Goal: Transaction & Acquisition: Purchase product/service

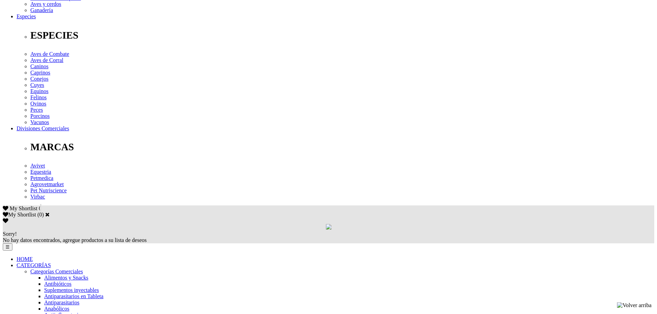
scroll to position [275, 0]
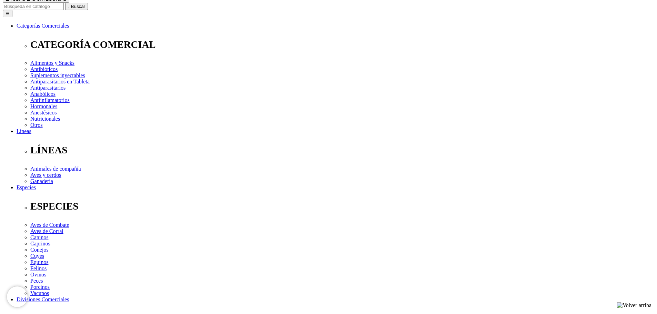
scroll to position [72, 0]
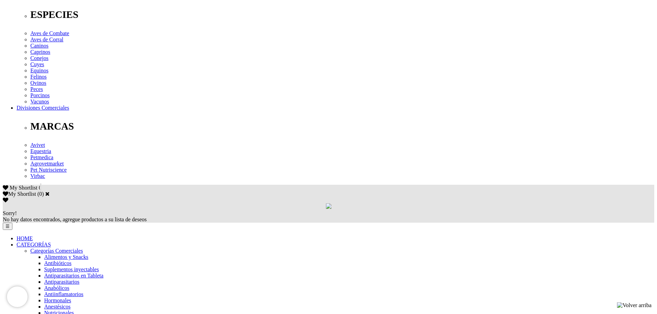
scroll to position [422, 0]
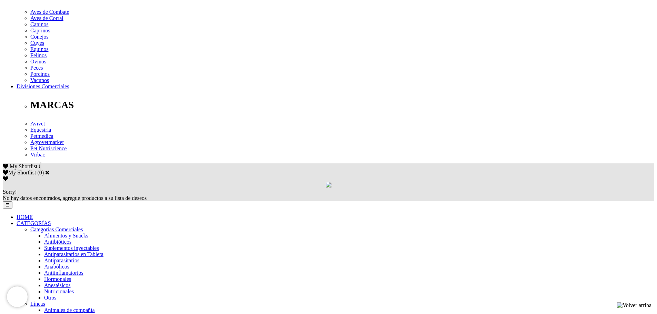
scroll to position [289, 0]
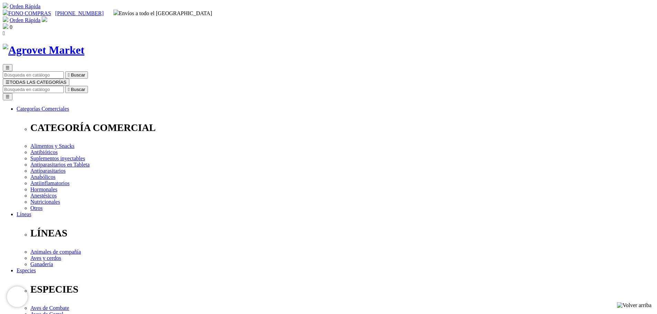
scroll to position [275, 0]
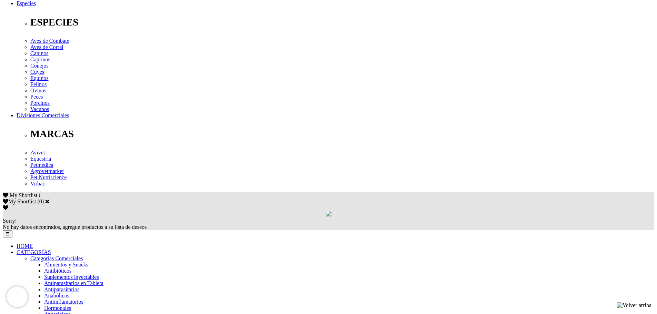
scroll to position [275, 0]
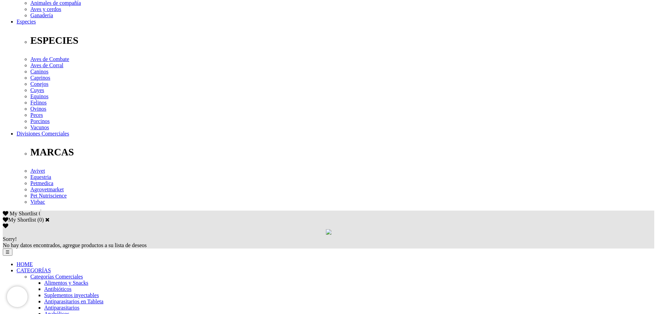
scroll to position [275, 0]
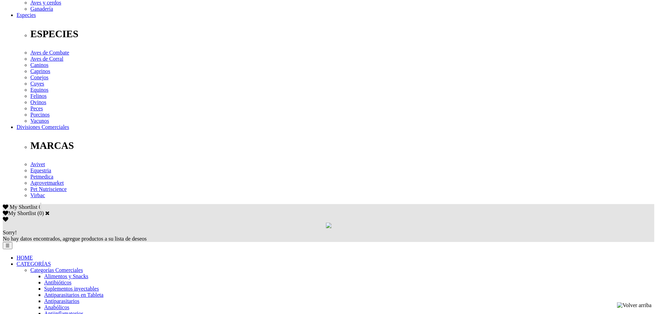
scroll to position [275, 0]
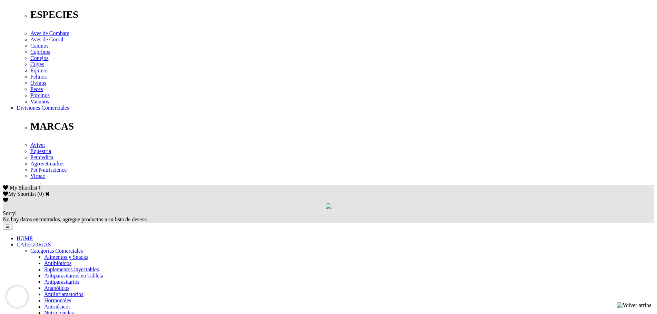
drag, startPoint x: 0, startPoint y: 0, endPoint x: 662, endPoint y: 235, distance: 702.4
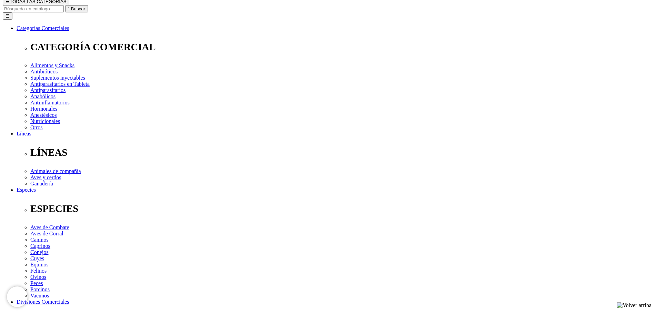
scroll to position [59, 0]
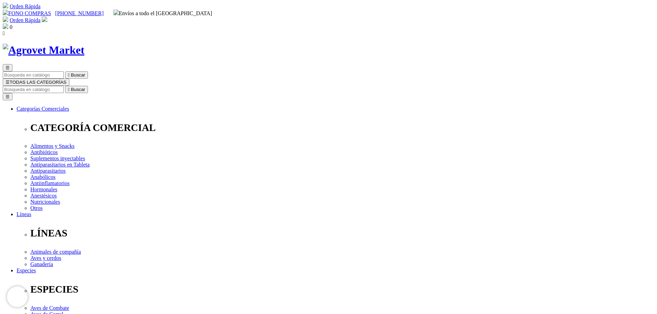
select select "99"
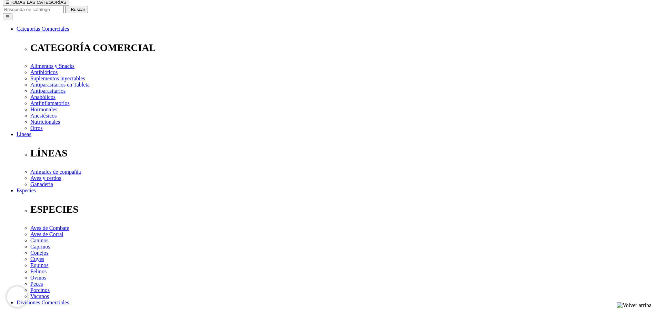
scroll to position [97, 0]
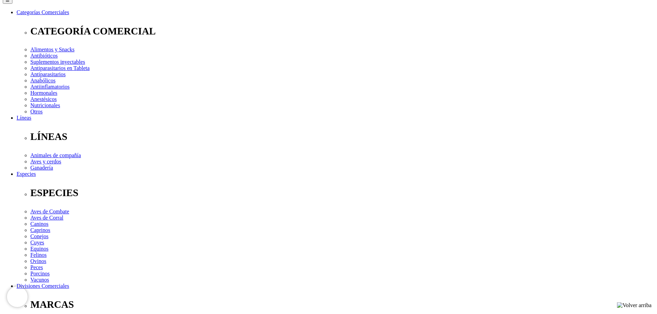
checkbox input "true"
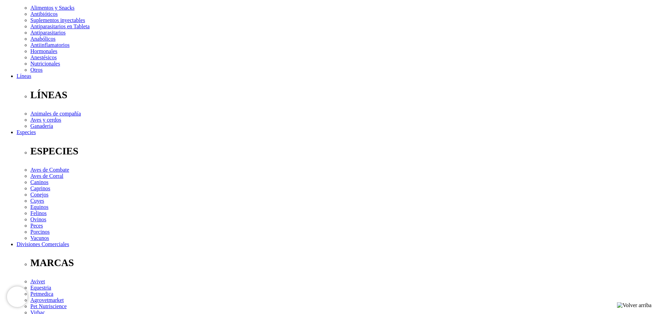
scroll to position [118, 0]
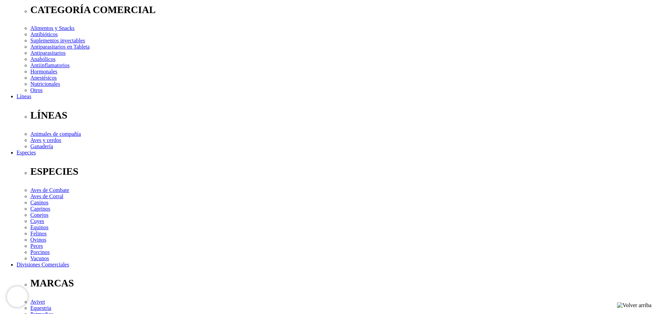
checkbox input "true"
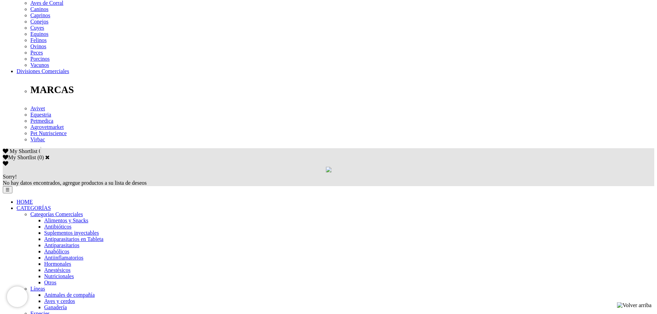
scroll to position [319, 0]
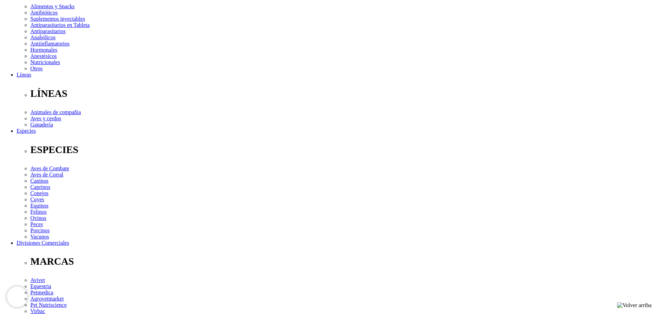
scroll to position [140, 0]
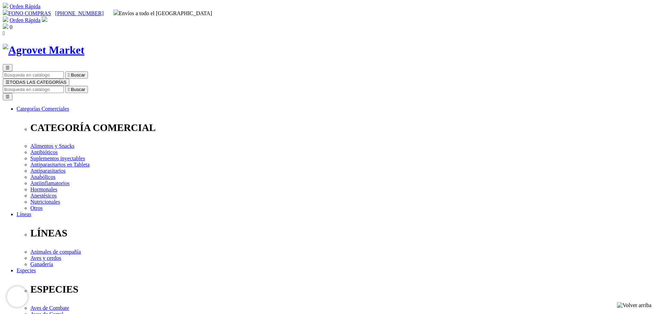
checkbox input "true"
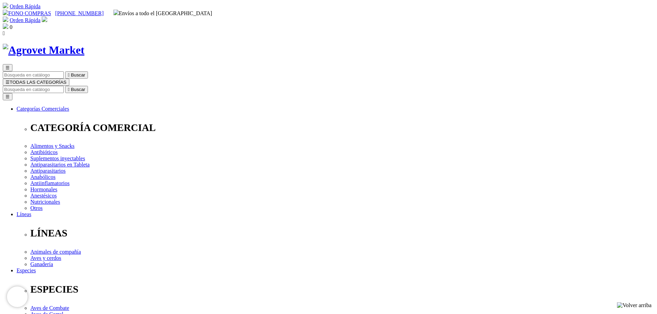
click at [64, 86] on input "Buscar" at bounding box center [33, 89] width 61 height 7
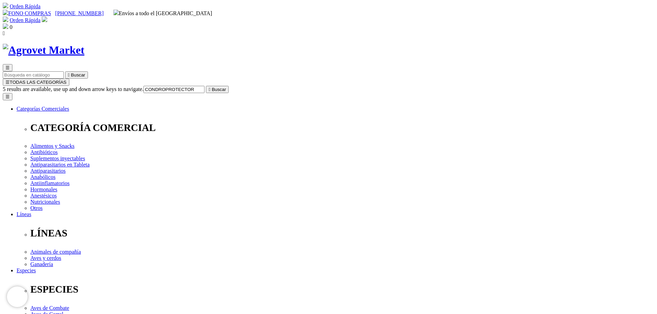
type input "CONDROPROTECTOR"
click at [206, 86] on button " Buscar" at bounding box center [217, 89] width 23 height 7
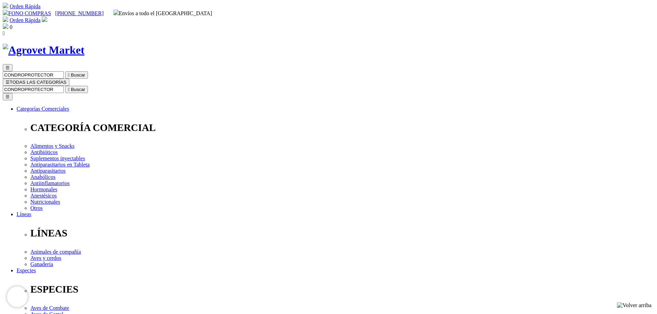
drag, startPoint x: 163, startPoint y: 161, endPoint x: 156, endPoint y: 184, distance: 24.0
select select "26"
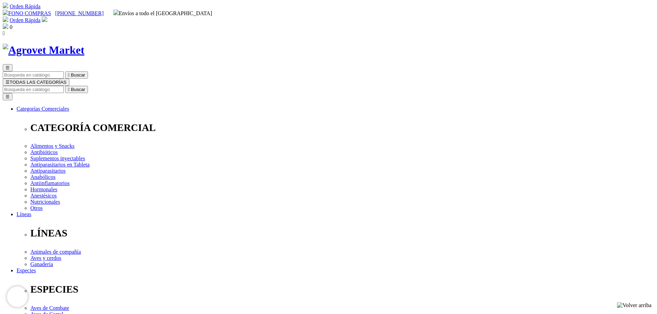
select select "26"
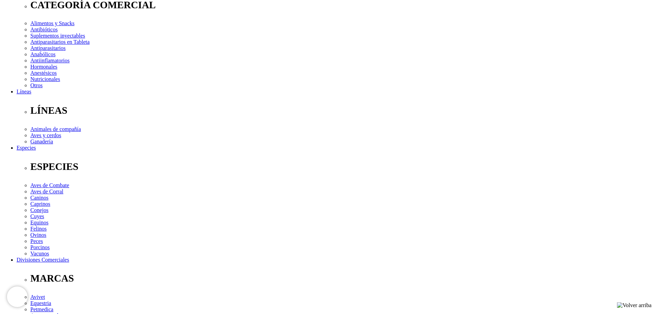
scroll to position [122, 0]
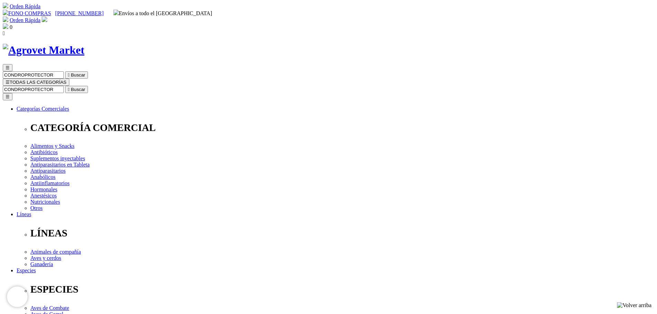
select select "25"
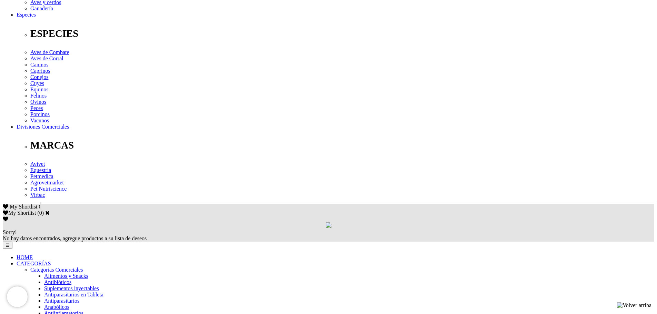
scroll to position [275, 0]
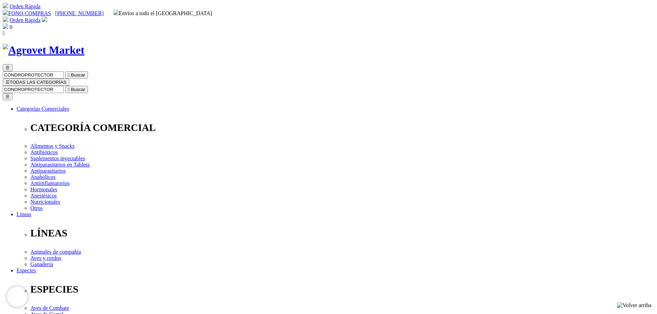
select select "354"
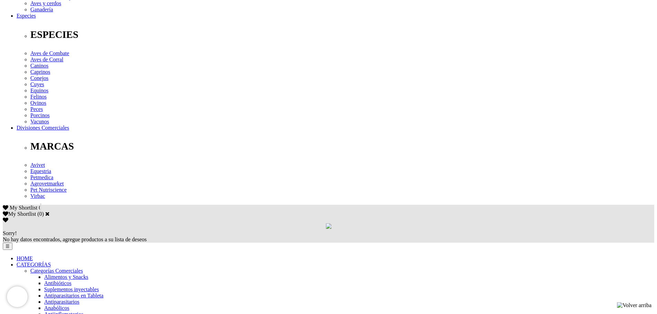
scroll to position [275, 0]
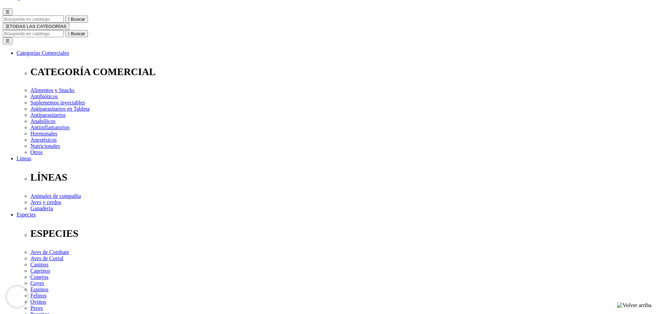
scroll to position [0, 0]
